Goal: Task Accomplishment & Management: Use online tool/utility

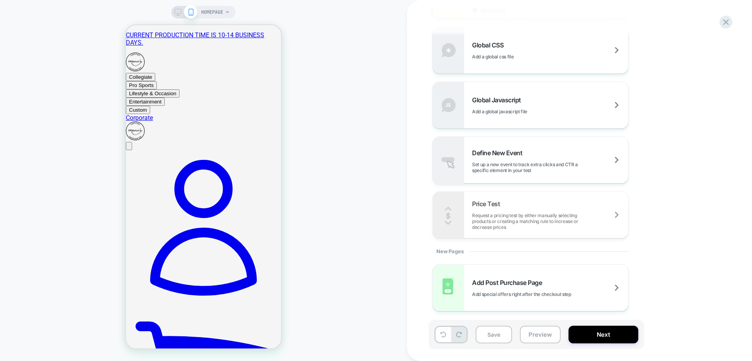
scroll to position [513, 0]
click at [564, 293] on span "Add special offers right after the checkout step" at bounding box center [541, 294] width 138 height 6
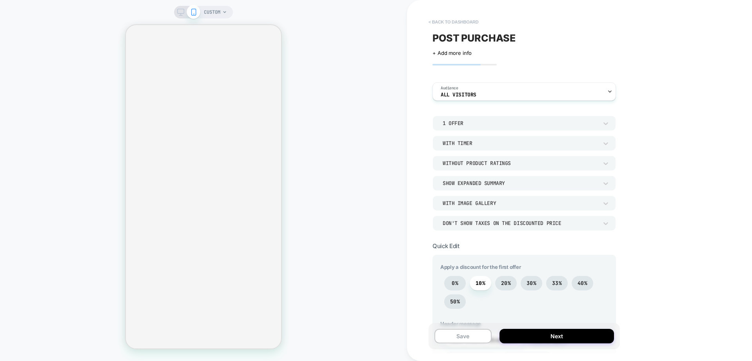
click at [471, 24] on button "< back to dashboard" at bounding box center [454, 22] width 58 height 13
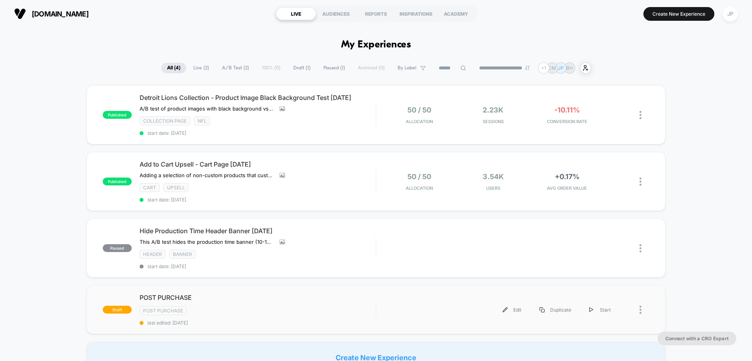
click at [645, 310] on div at bounding box center [645, 310] width 10 height 18
click at [597, 334] on div "Delete" at bounding box center [600, 335] width 71 height 18
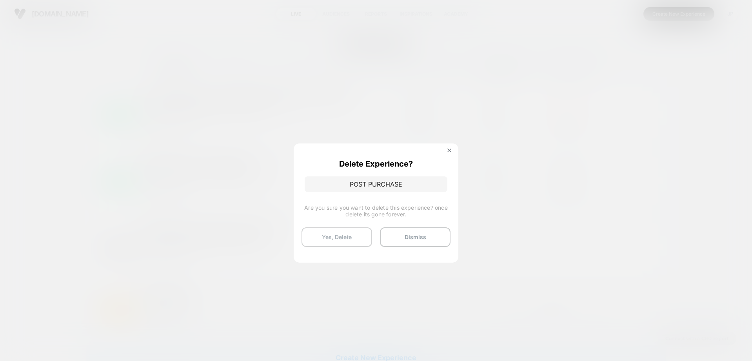
click at [347, 240] on button "Yes, Delete" at bounding box center [337, 237] width 71 height 20
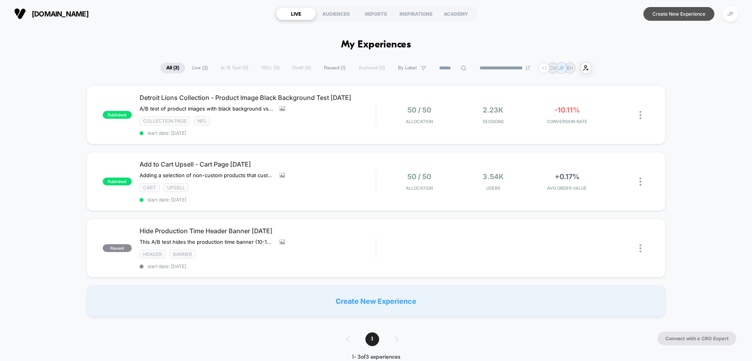
click at [660, 17] on button "Create New Experience" at bounding box center [679, 14] width 71 height 14
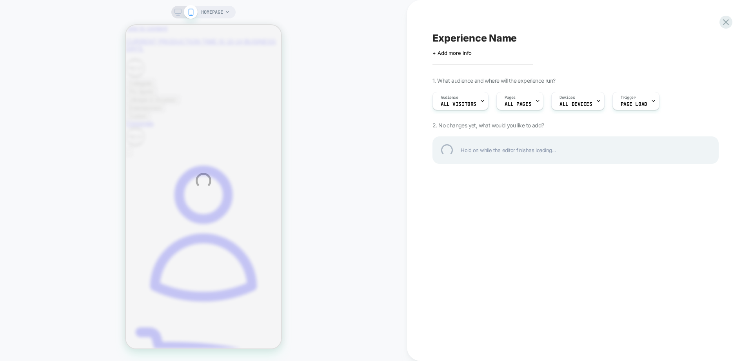
drag, startPoint x: 459, startPoint y: 3, endPoint x: 578, endPoint y: 53, distance: 128.5
click at [578, 53] on div "HOMEPAGE Experience Name Click to edit experience details + Add more info 1. Wh…" at bounding box center [376, 180] width 752 height 361
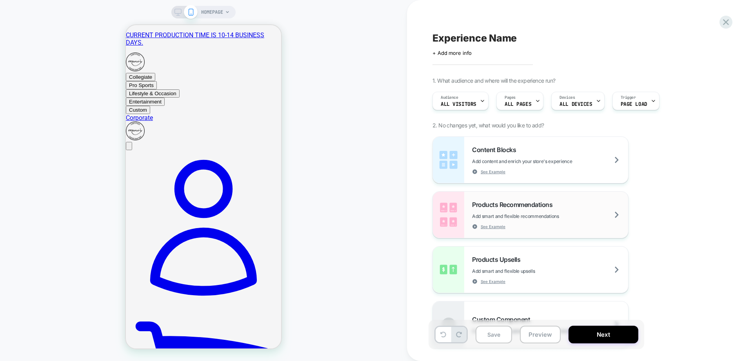
click at [589, 209] on div "Products Recommendations Add smart and flexible recommendations See Example" at bounding box center [550, 215] width 156 height 29
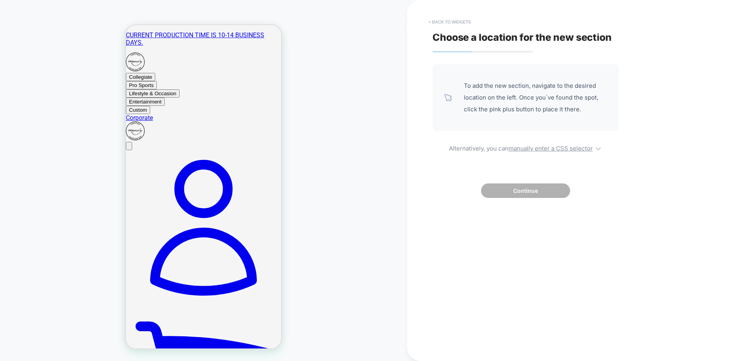
click at [453, 22] on button "< Back to widgets" at bounding box center [450, 22] width 50 height 13
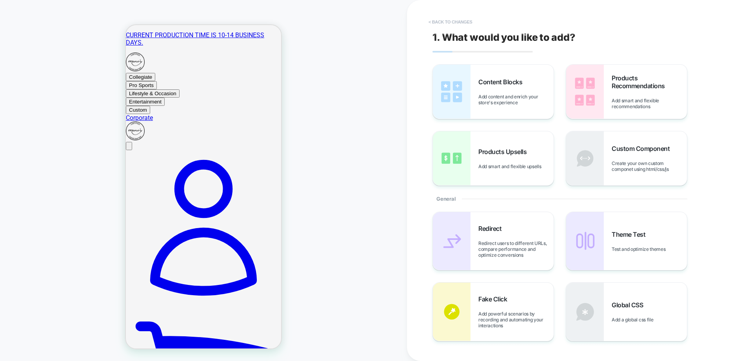
click at [449, 18] on button "< Back to changes" at bounding box center [451, 22] width 52 height 13
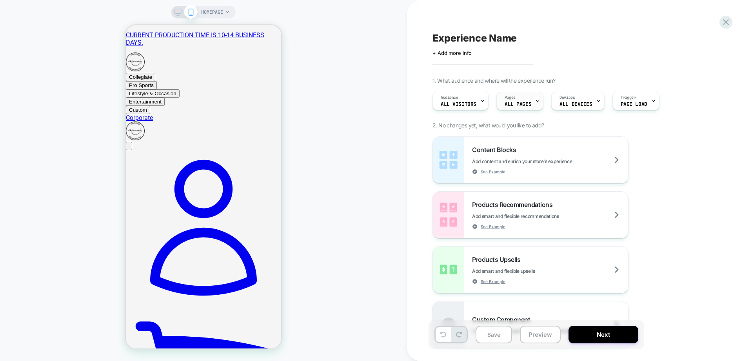
click at [520, 97] on div "Pages ALL PAGES" at bounding box center [518, 101] width 42 height 18
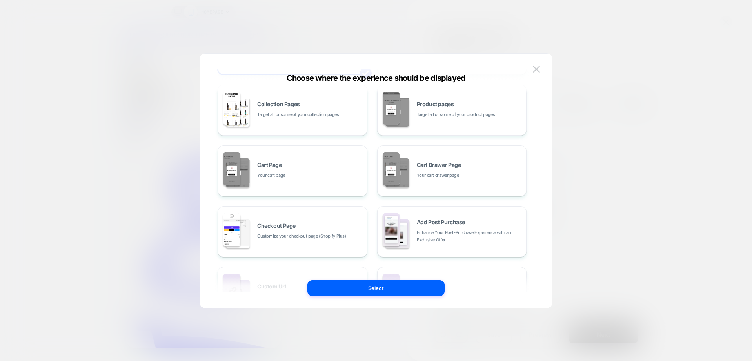
scroll to position [78, 0]
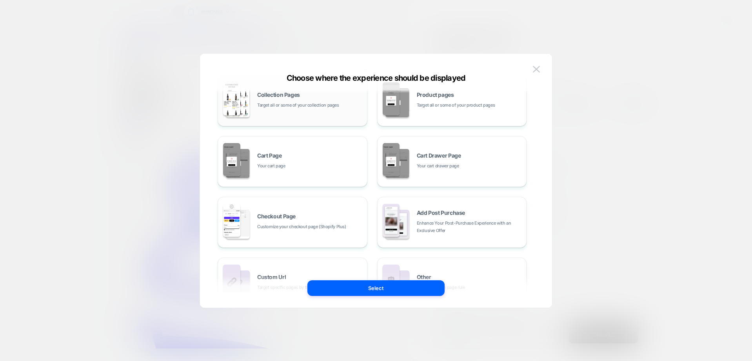
click at [296, 113] on div "Collection Pages Target all or some of your collection pages" at bounding box center [292, 100] width 141 height 43
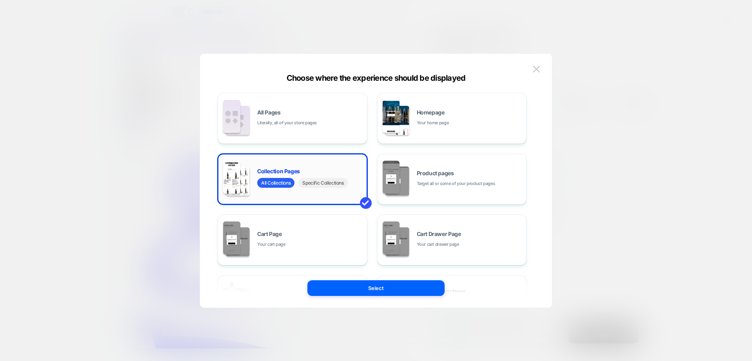
click at [324, 183] on span "Specific Collections" at bounding box center [322, 183] width 49 height 10
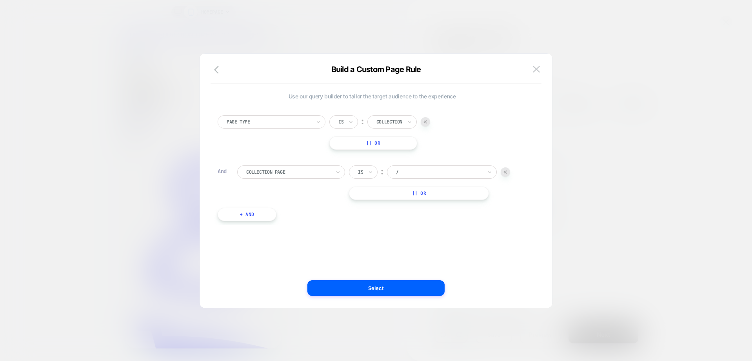
click at [507, 171] on img at bounding box center [505, 172] width 3 height 3
click at [396, 116] on div "Collection" at bounding box center [391, 121] width 49 height 13
drag, startPoint x: 311, startPoint y: 164, endPoint x: 265, endPoint y: 127, distance: 59.1
click at [311, 164] on div "Page Type Is ︰ Collection || Or + And" at bounding box center [372, 139] width 317 height 71
click at [262, 122] on div at bounding box center [269, 121] width 84 height 7
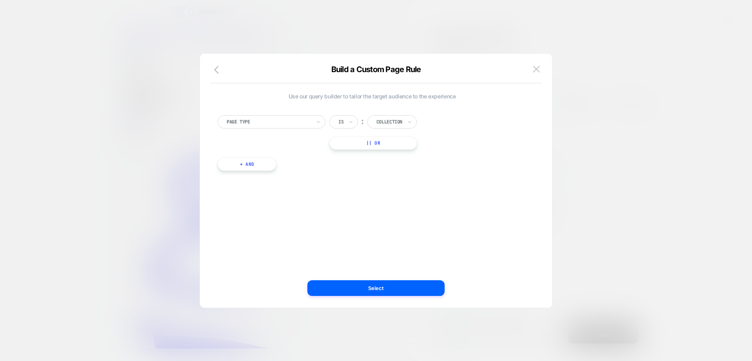
click at [356, 172] on div "Page Type Is ︰ Collection || Or + And" at bounding box center [372, 139] width 317 height 71
click at [220, 70] on icon "button" at bounding box center [218, 69] width 9 height 9
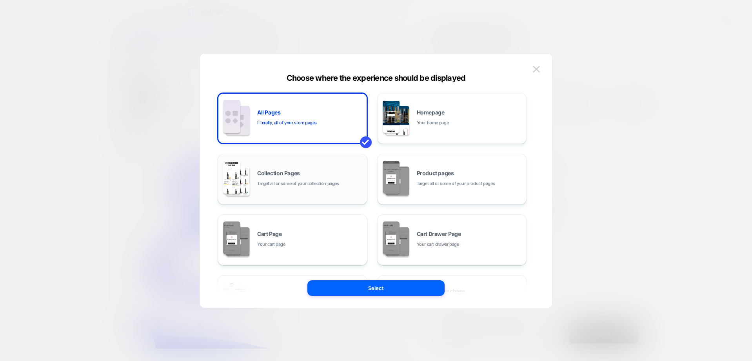
click at [305, 172] on div "Collection Pages Target all or some of your collection pages" at bounding box center [310, 179] width 106 height 17
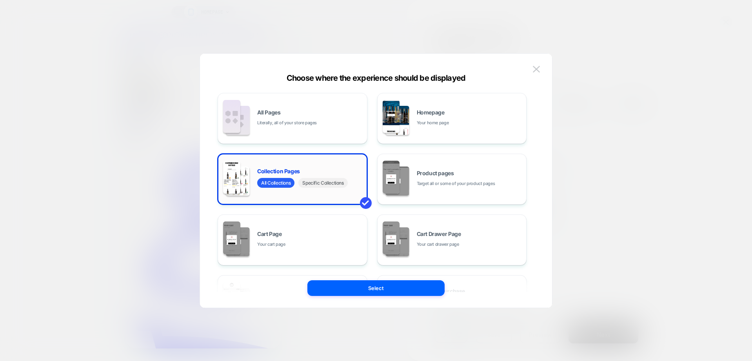
click at [325, 185] on span "Specific Collections" at bounding box center [322, 183] width 49 height 10
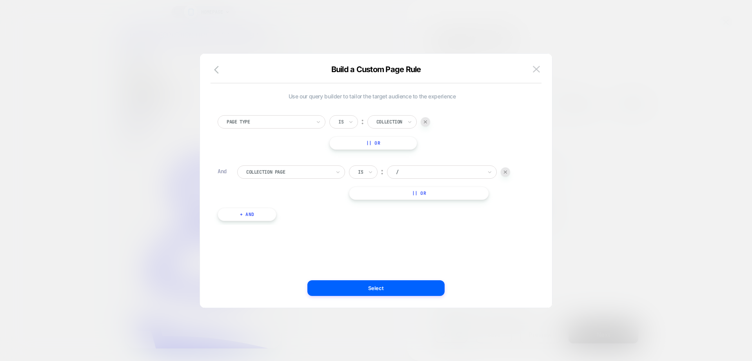
click at [418, 173] on div at bounding box center [439, 172] width 86 height 7
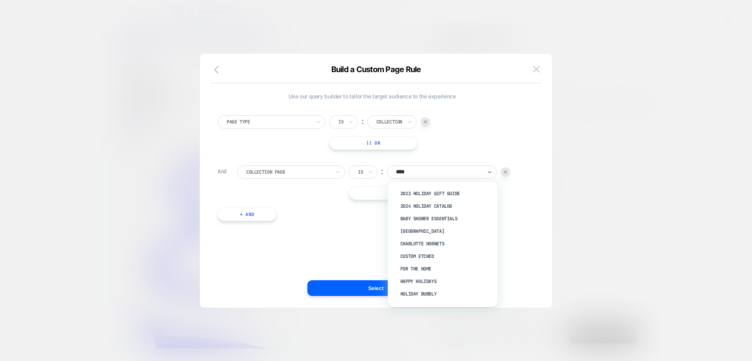
type input "*****"
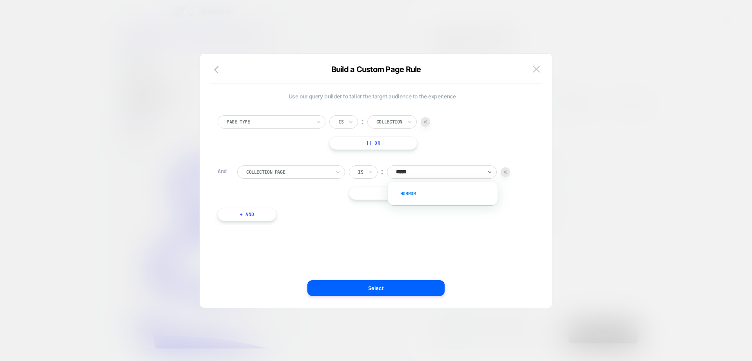
click at [407, 197] on div "Horror" at bounding box center [447, 193] width 102 height 13
click at [387, 216] on div "Page Type Is ︰ Collection || Or And Collection Page Is ︰ Horror || Or + And" at bounding box center [372, 165] width 317 height 122
click at [398, 120] on div at bounding box center [389, 121] width 26 height 7
click at [366, 287] on button "Select" at bounding box center [375, 288] width 137 height 16
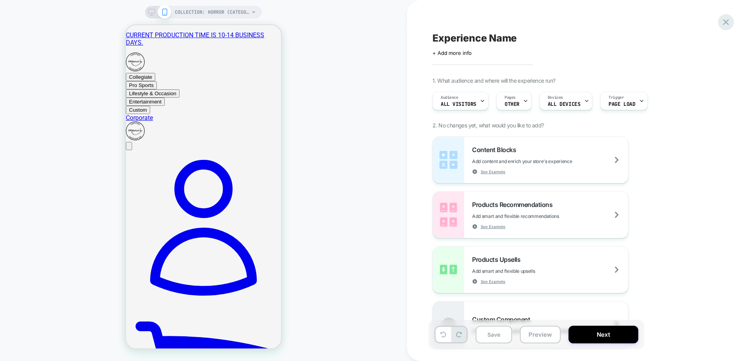
click at [728, 19] on icon at bounding box center [726, 22] width 6 height 6
